Goal: Task Accomplishment & Management: Complete application form

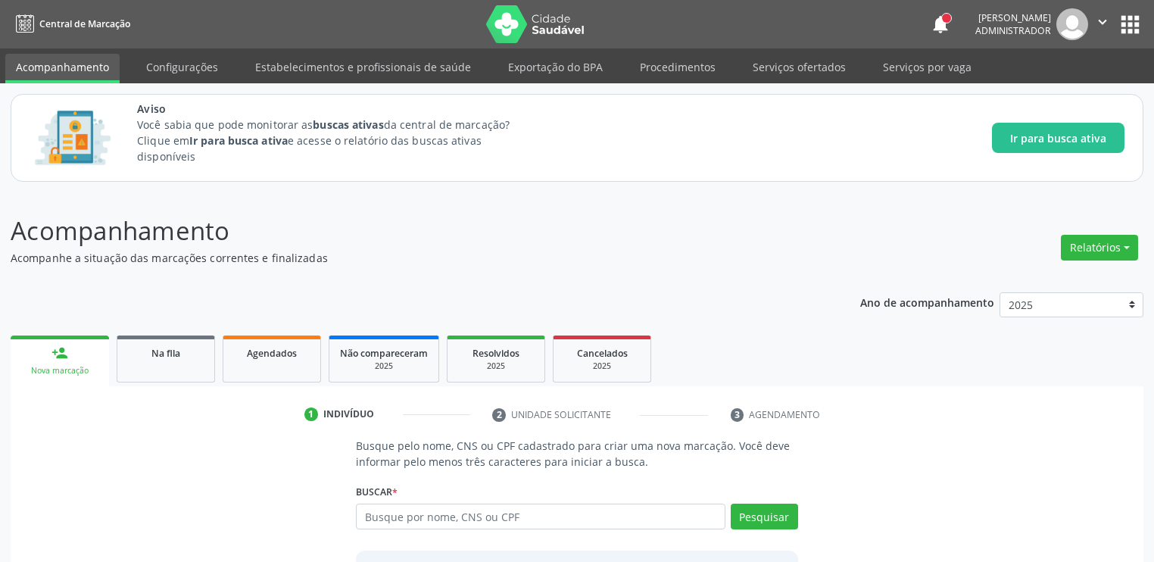
scroll to position [130, 0]
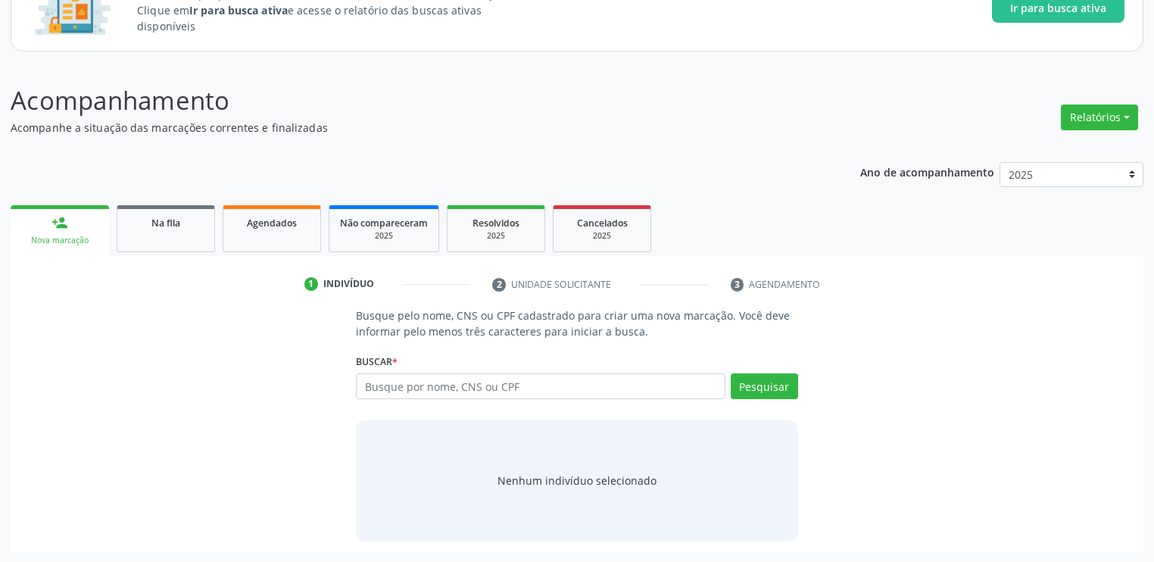
click at [399, 384] on input "text" at bounding box center [541, 386] width 370 height 26
type input "706300708855076"
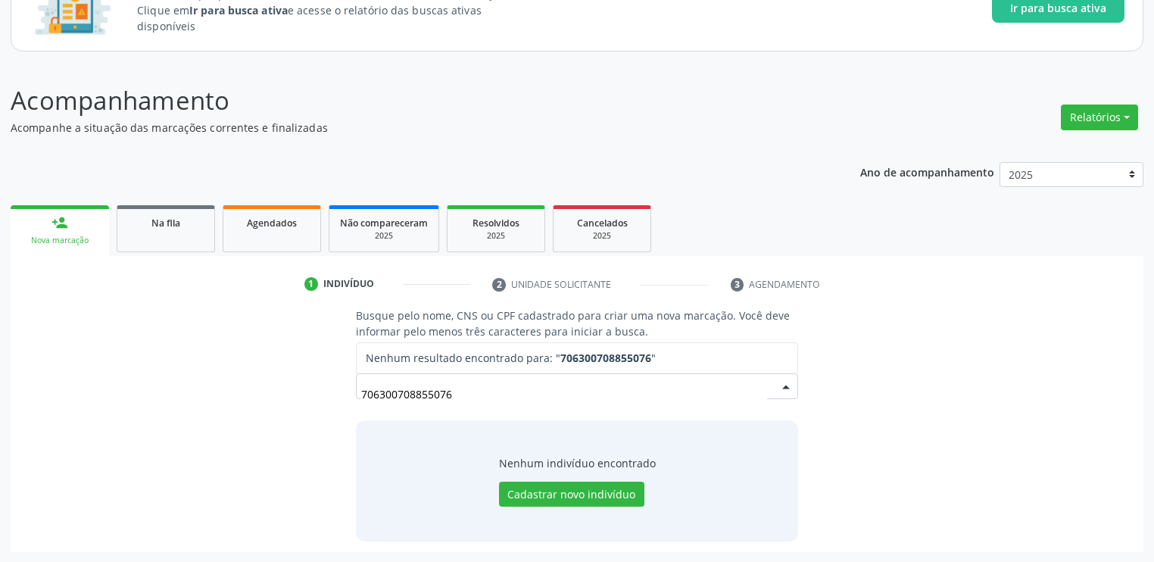
click at [375, 394] on input "706300708855076" at bounding box center [564, 394] width 406 height 30
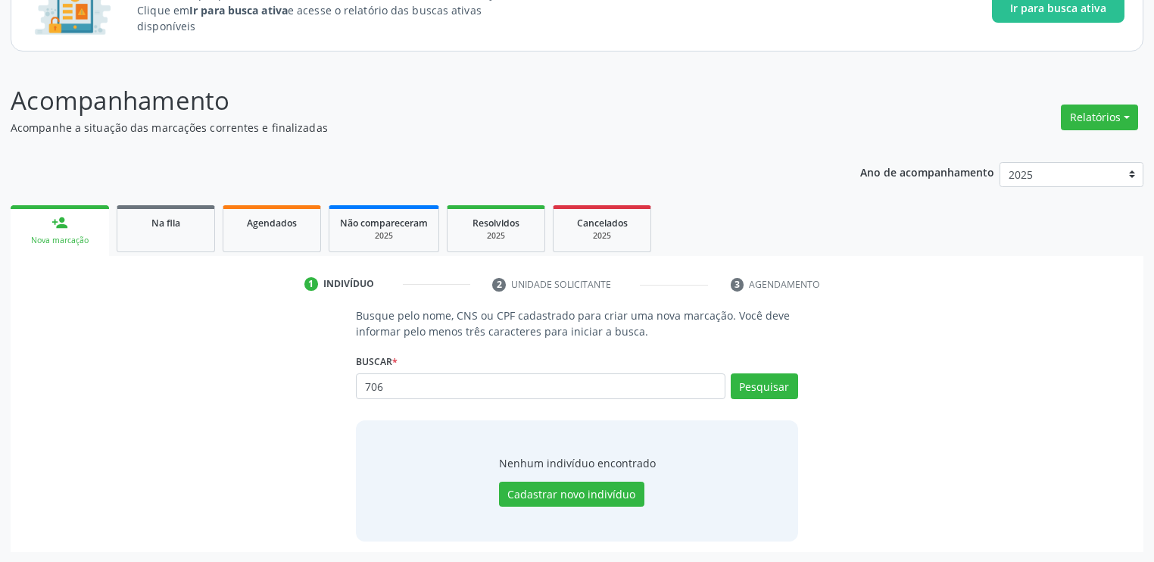
type input "706"
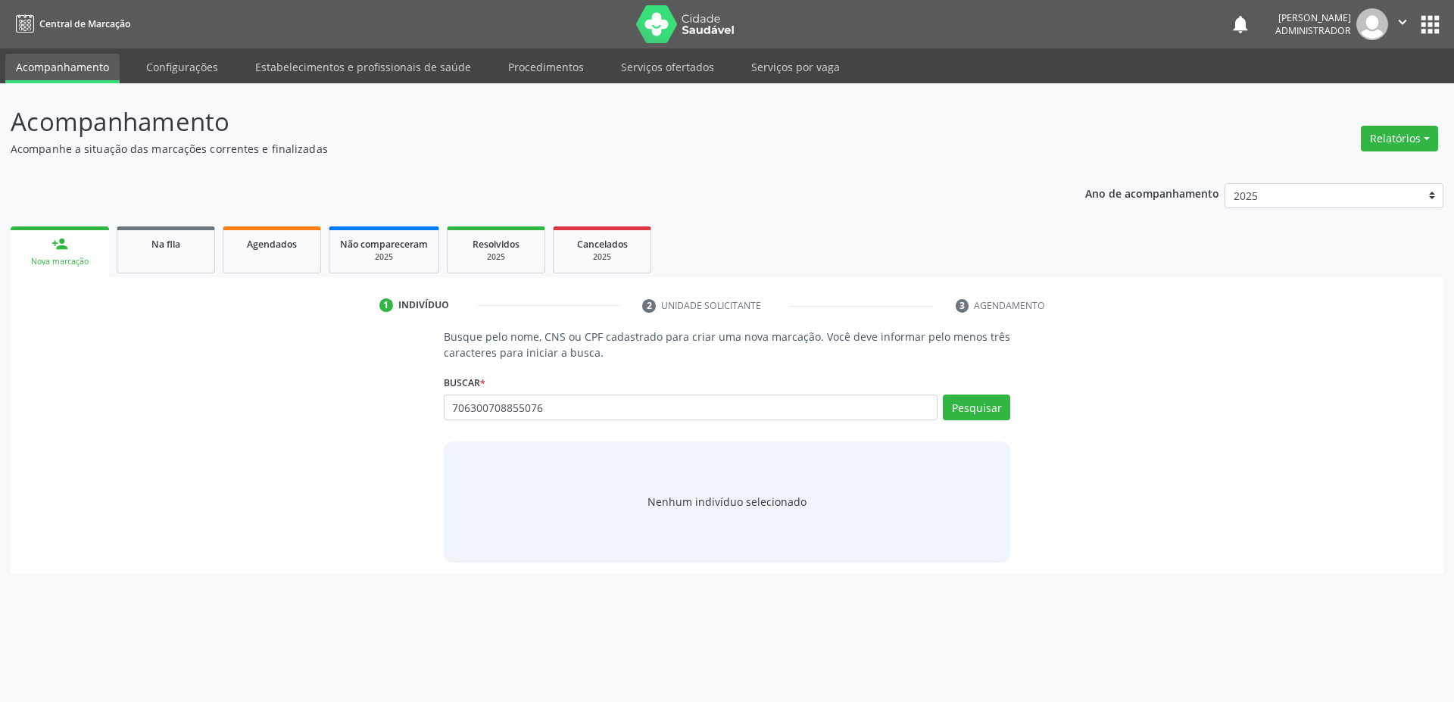
type input "706300708855076"
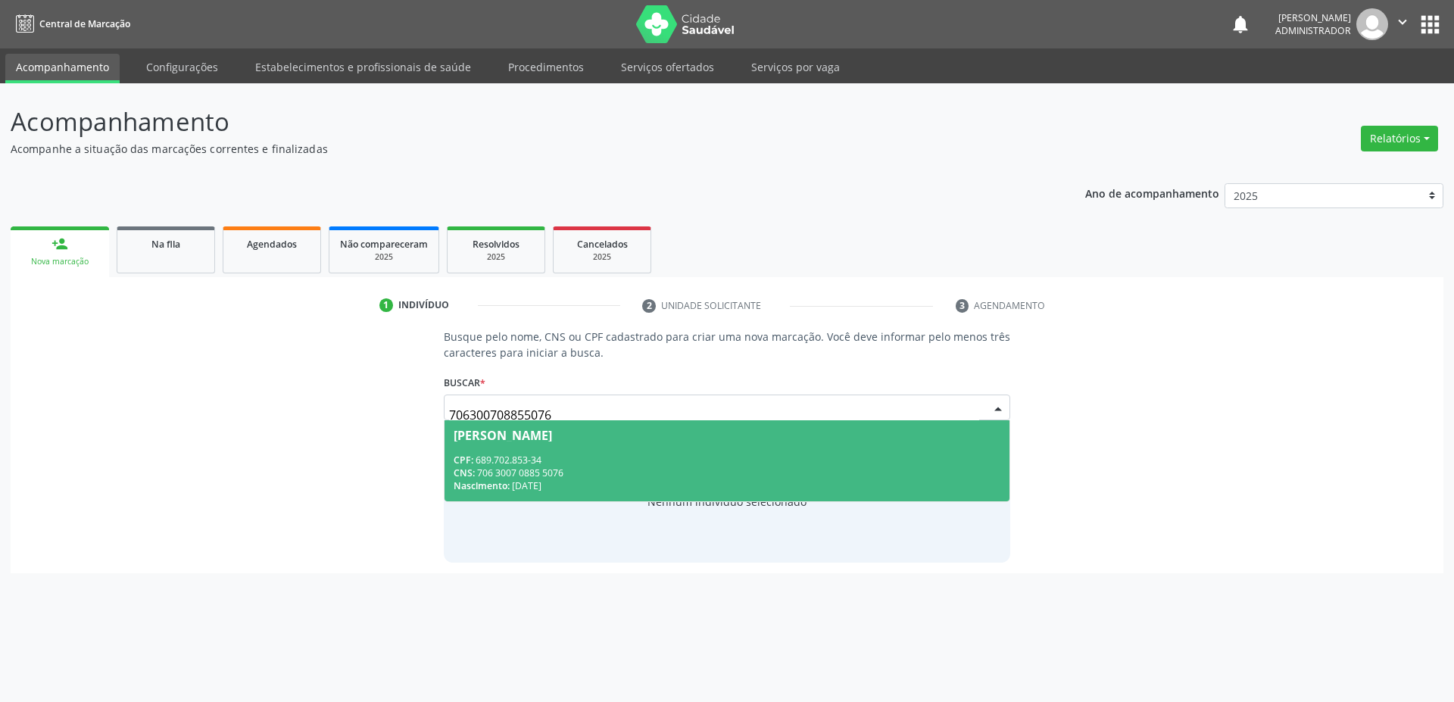
click at [582, 454] on div "CPF: 689.702.853-34" at bounding box center [727, 460] width 547 height 13
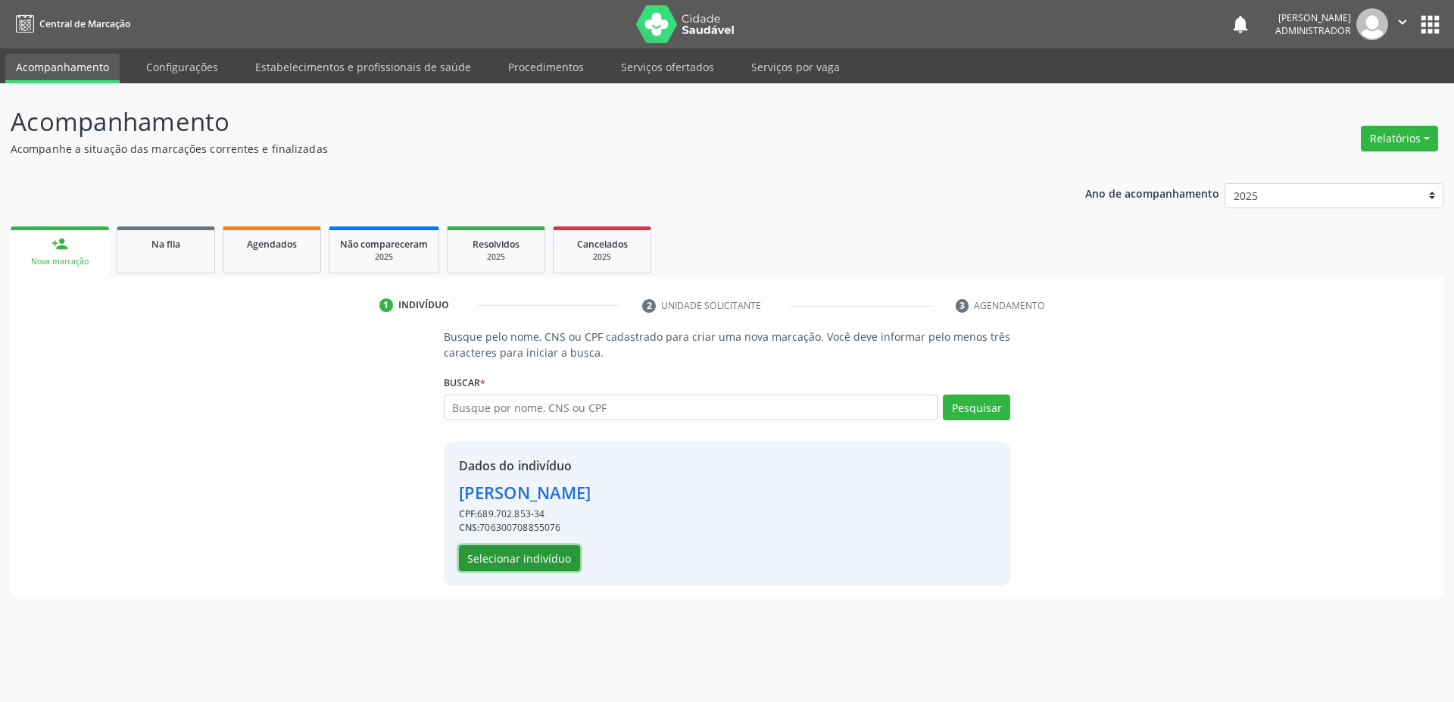
click at [525, 560] on button "Selecionar indivíduo" at bounding box center [519, 558] width 121 height 26
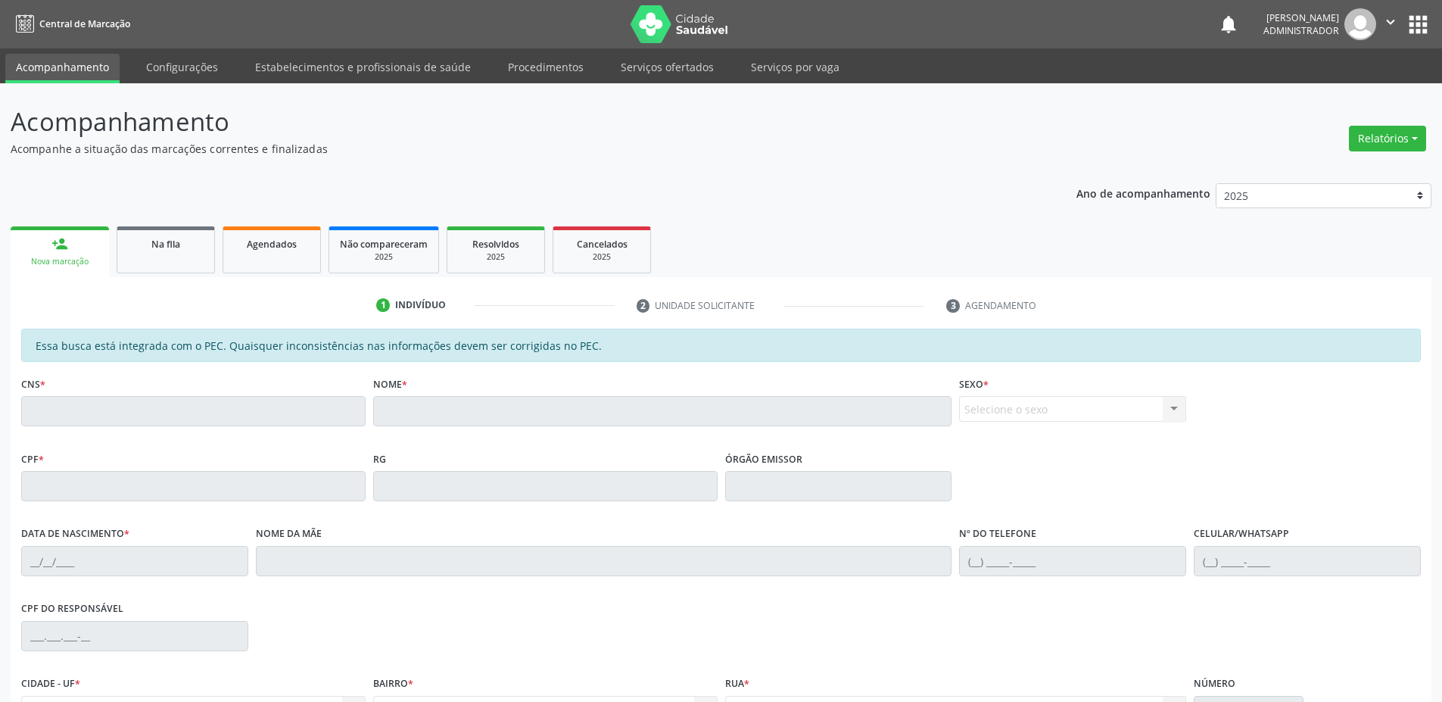
click at [71, 68] on link "Acompanhamento" at bounding box center [62, 69] width 114 height 30
click at [62, 254] on link "person_add Nova marcação" at bounding box center [60, 251] width 98 height 51
click at [164, 251] on link "Na fila" at bounding box center [166, 249] width 98 height 47
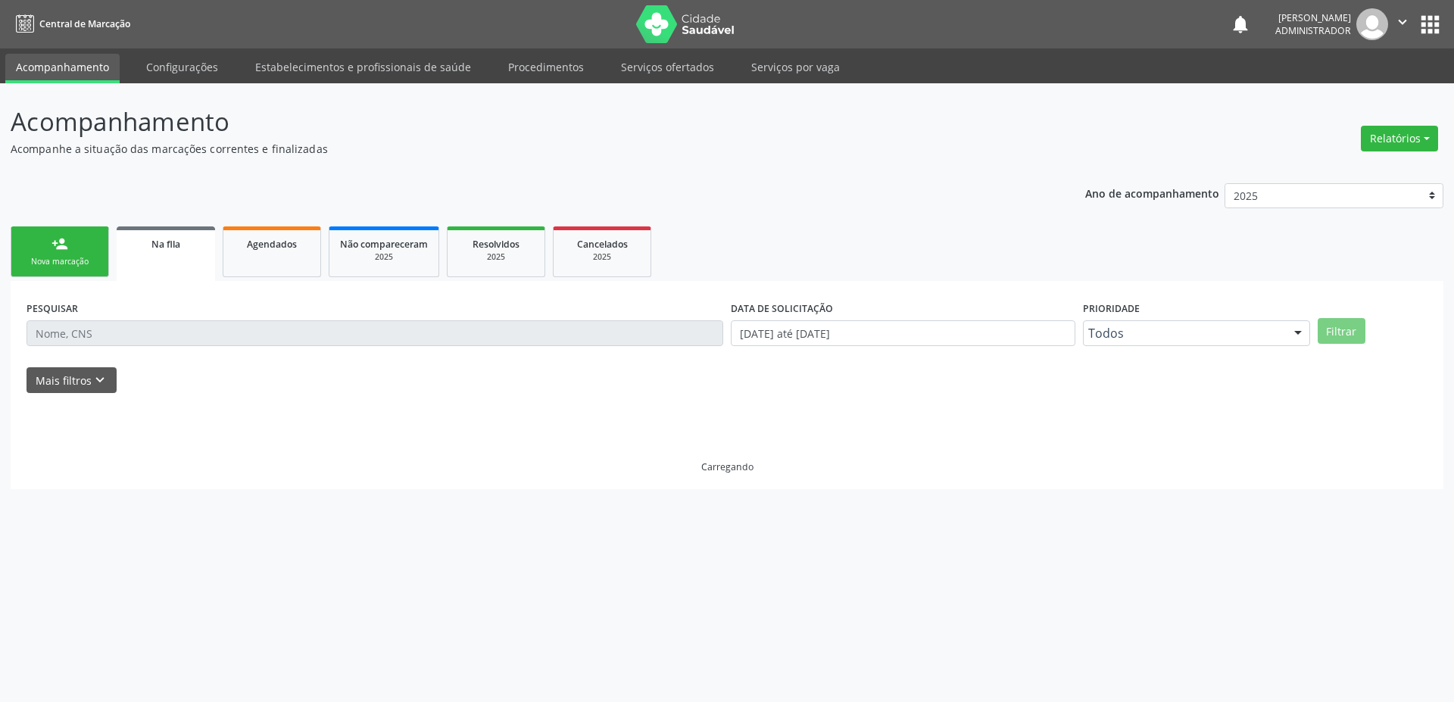
click at [86, 266] on div "Nova marcação" at bounding box center [60, 261] width 76 height 11
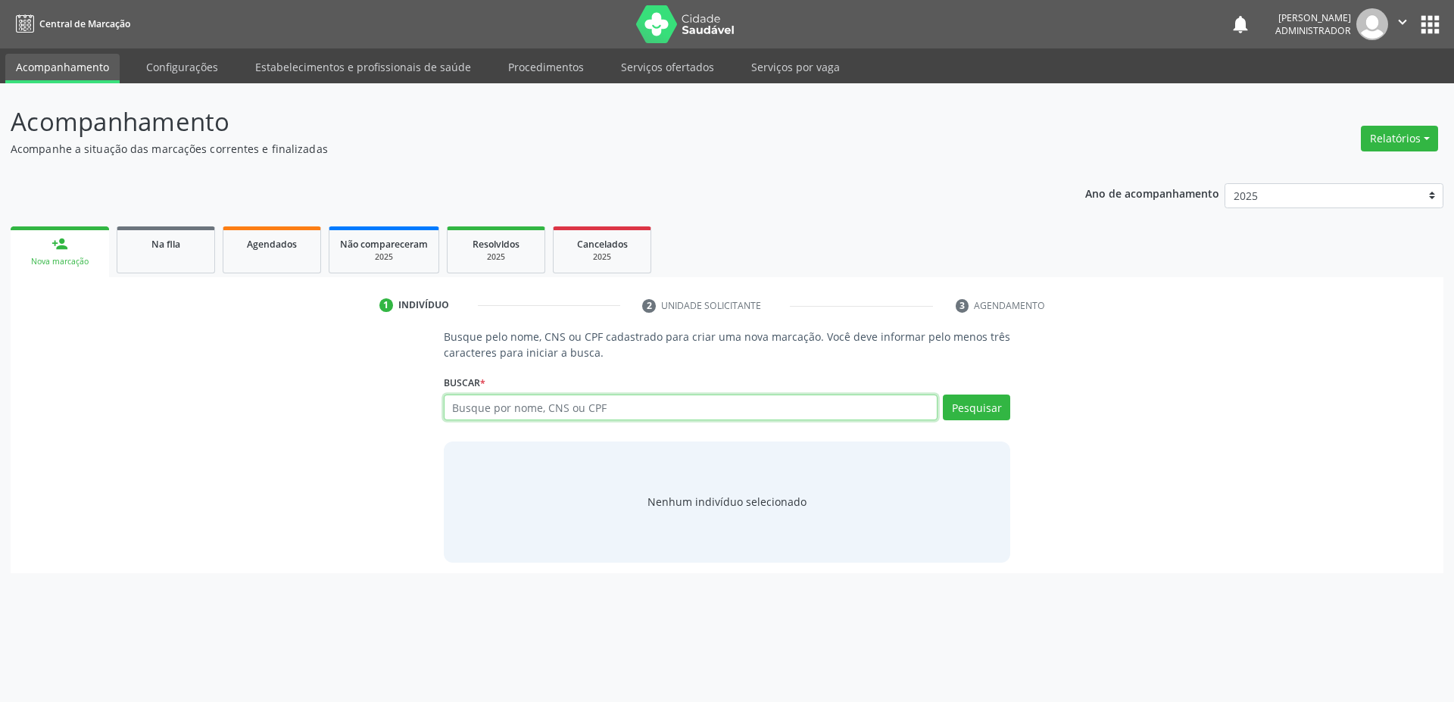
click at [499, 413] on input "text" at bounding box center [691, 408] width 494 height 26
type input "703507059589230"
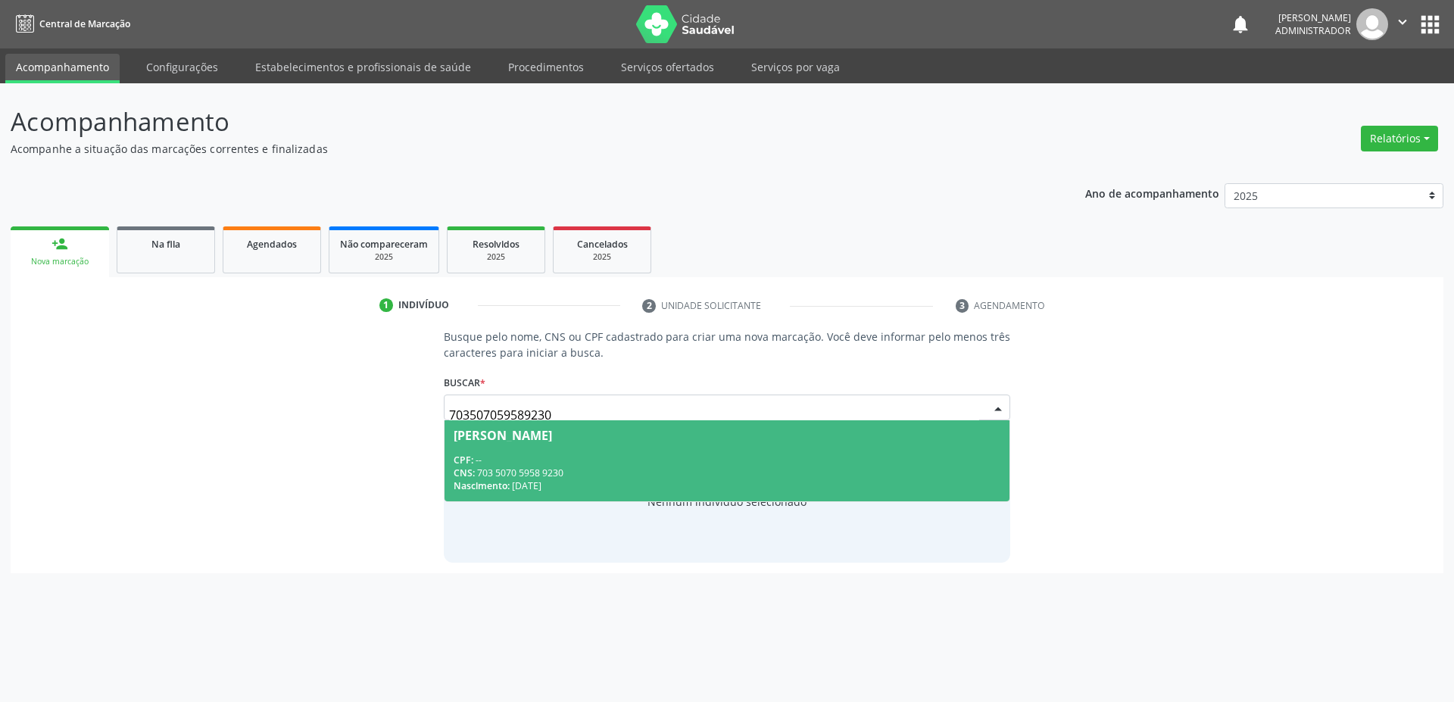
click at [503, 447] on span "[PERSON_NAME] CPF: -- CNS: 703 5070 5958 9230 Nascimento: [DATE]" at bounding box center [727, 460] width 566 height 81
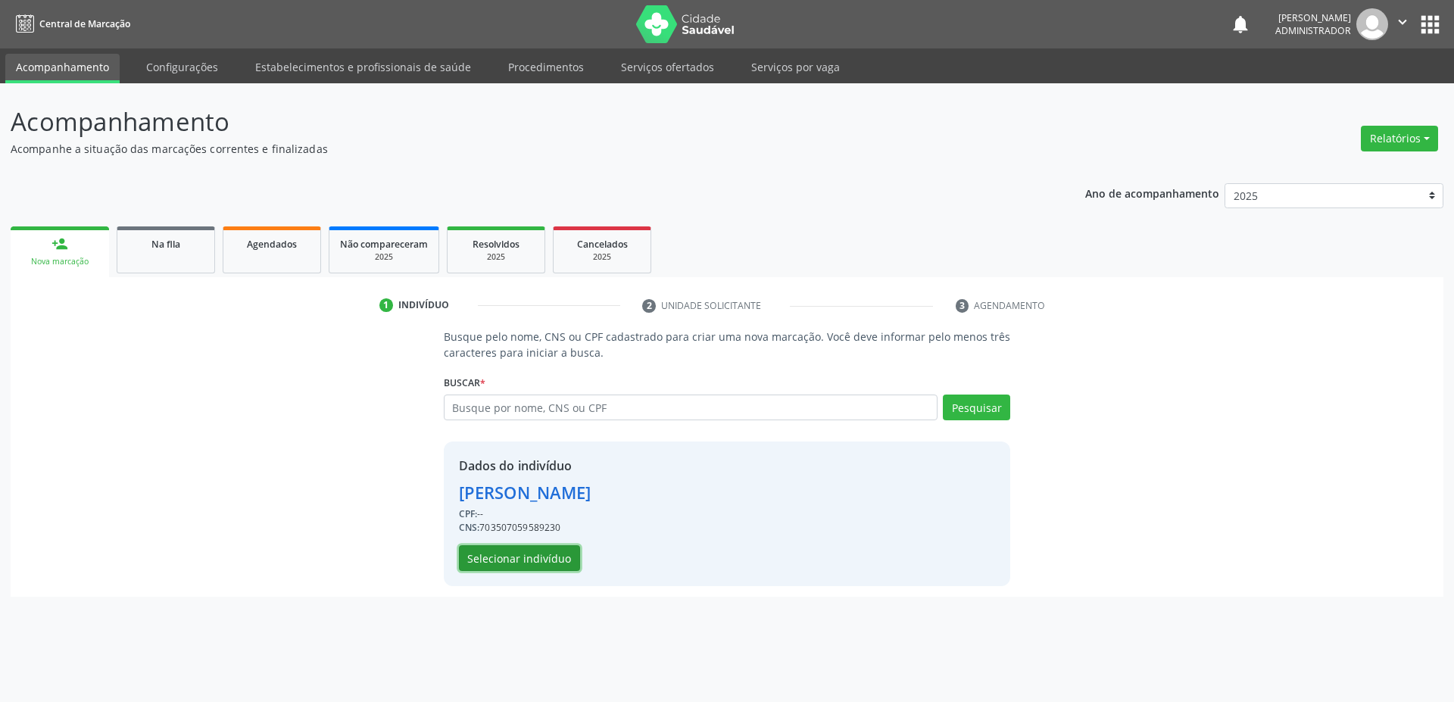
click at [504, 560] on button "Selecionar indivíduo" at bounding box center [519, 558] width 121 height 26
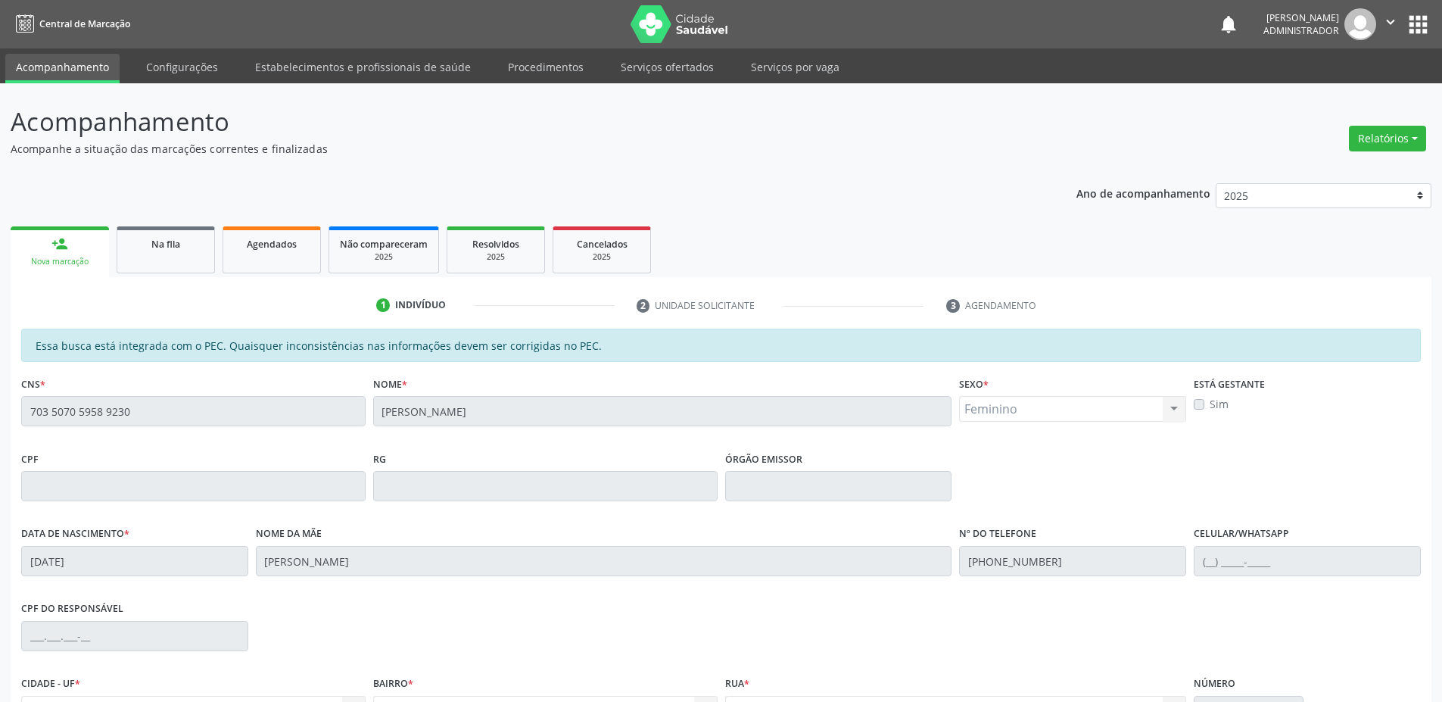
scroll to position [163, 0]
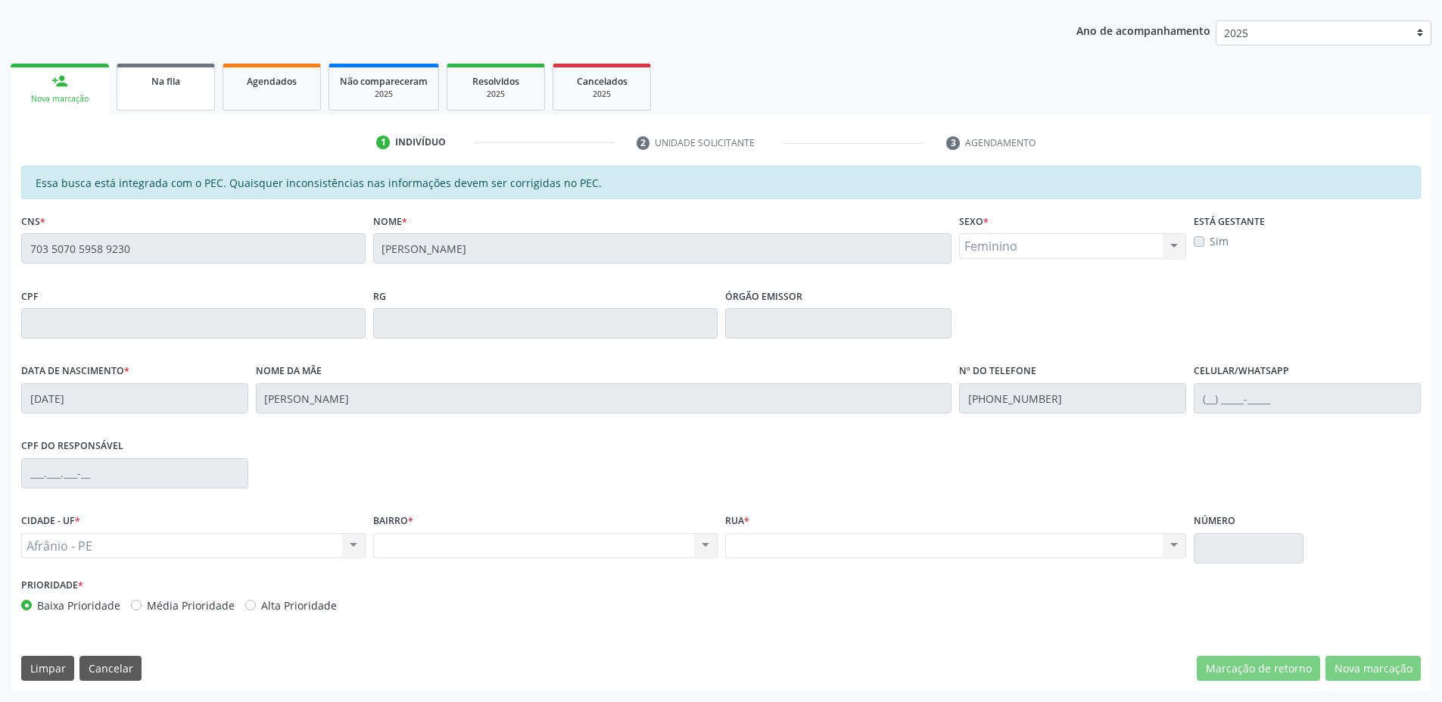
drag, startPoint x: 183, startPoint y: 76, endPoint x: 77, endPoint y: 3, distance: 128.5
click at [183, 76] on div "Na fila" at bounding box center [166, 81] width 76 height 16
